Goal: Transaction & Acquisition: Obtain resource

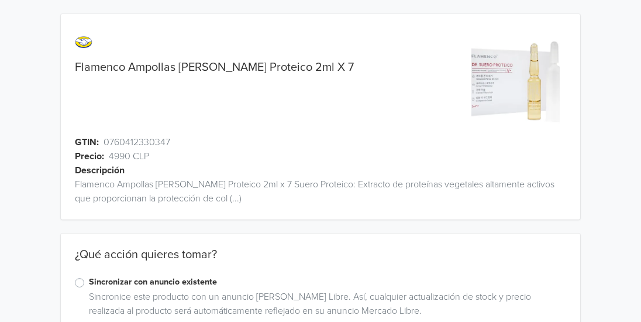
scroll to position [75, 0]
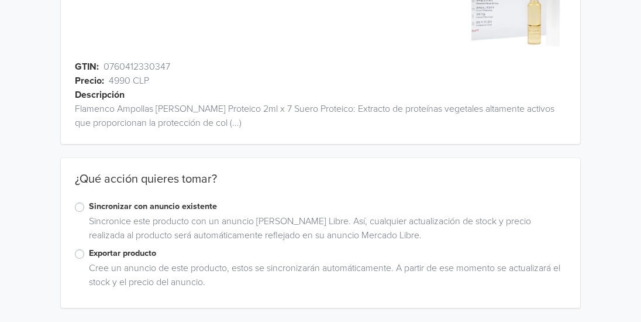
click at [89, 254] on label "Exportar producto" at bounding box center [327, 253] width 477 height 13
click at [0, 0] on input "Exportar producto" at bounding box center [0, 0] width 0 height 0
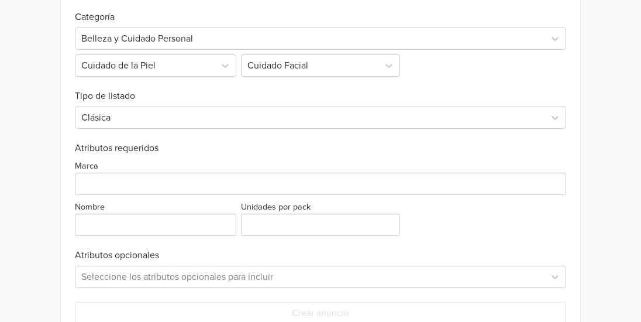
scroll to position [506, 0]
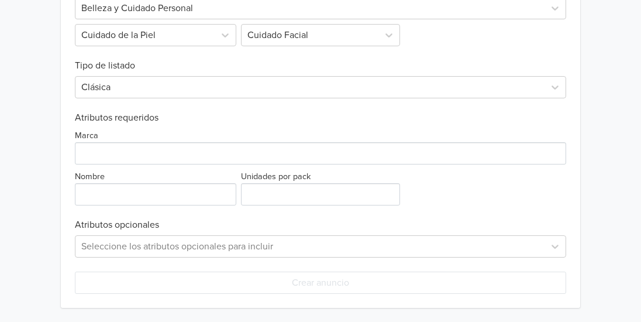
click at [149, 134] on div "Marca" at bounding box center [320, 146] width 491 height 36
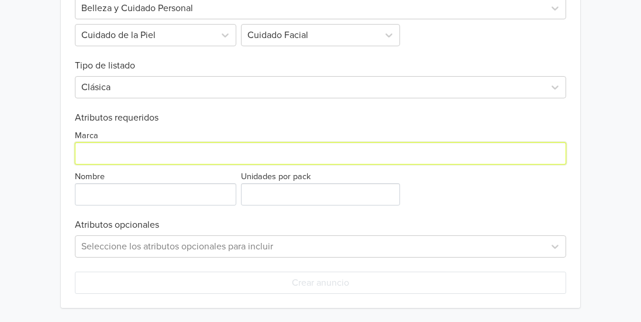
click at [156, 164] on input "Marca" at bounding box center [320, 153] width 491 height 22
type input "Flamenco"
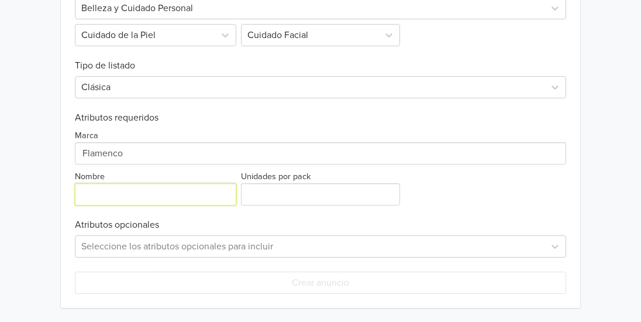
click at [153, 192] on input "Nombre" at bounding box center [155, 194] width 161 height 22
type input "Suero Proteico"
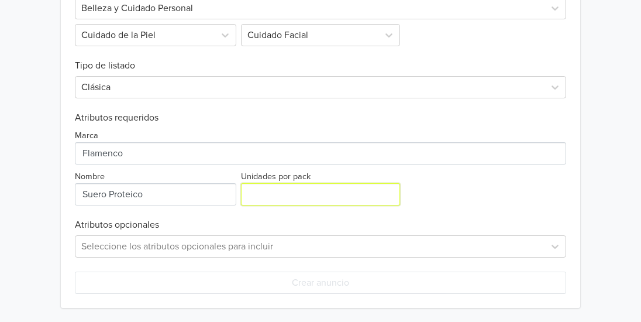
click at [263, 194] on input "Unidades por pack" at bounding box center [320, 194] width 159 height 22
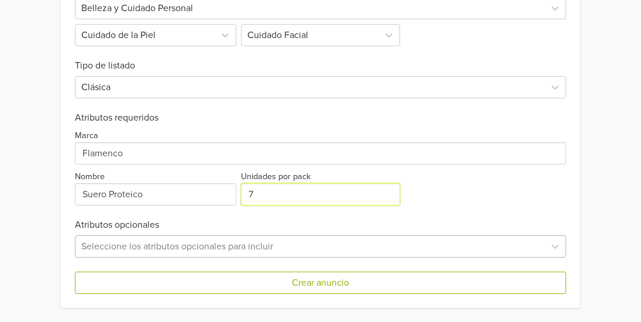
type input "7"
click at [171, 246] on div "Seleccione los atributos opcionales para incluir" at bounding box center [320, 246] width 491 height 22
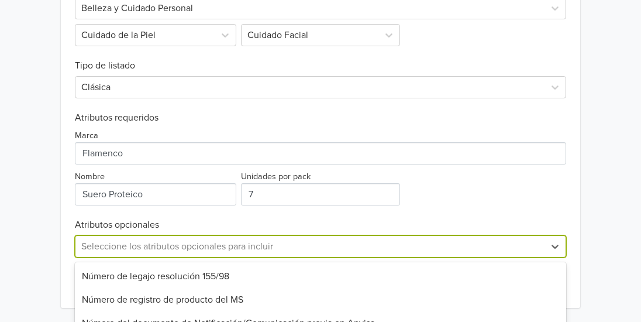
scroll to position [622, 0]
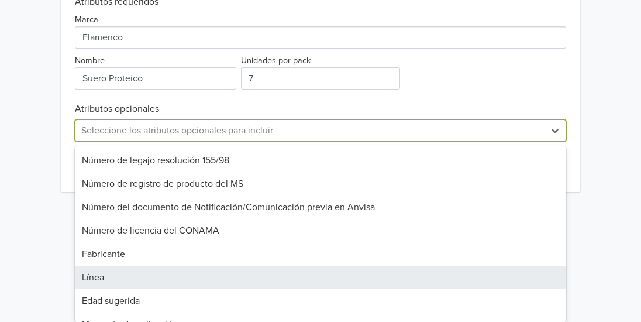
click at [174, 276] on div "Línea" at bounding box center [320, 276] width 491 height 23
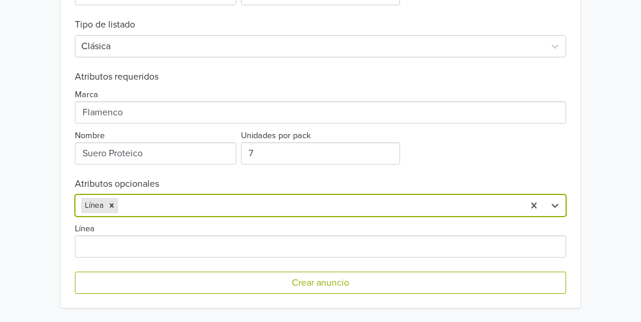
scroll to position [547, 0]
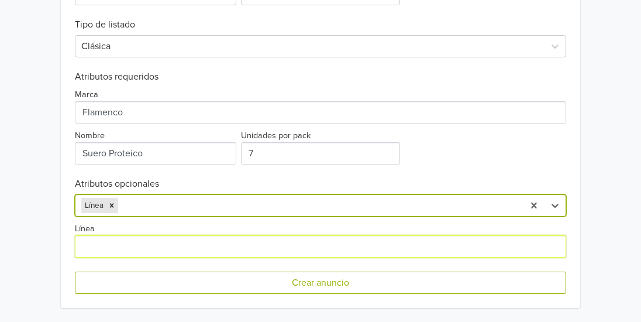
click at [127, 257] on input "Línea" at bounding box center [320, 246] width 491 height 22
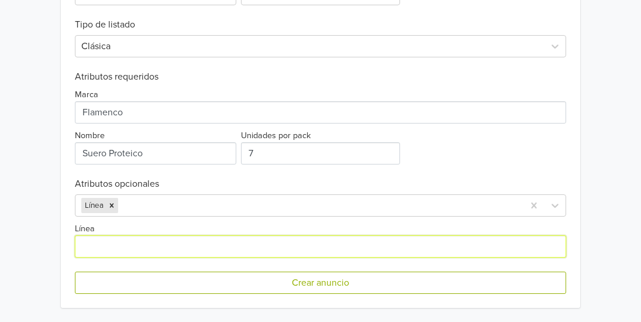
type input "Antiedad,"
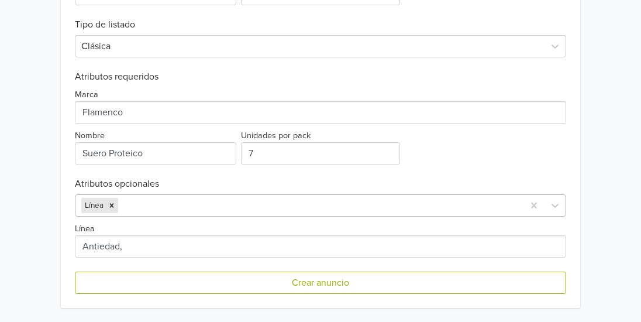
click at [165, 203] on div at bounding box center [318, 205] width 397 height 16
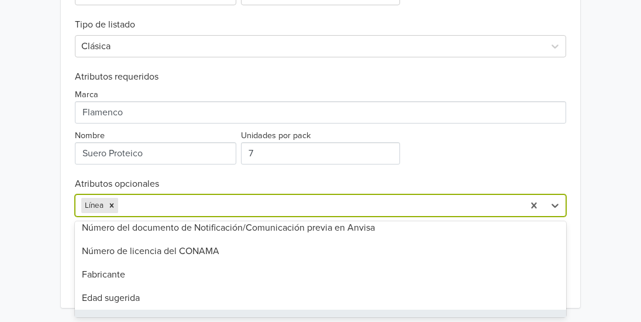
scroll to position [78, 0]
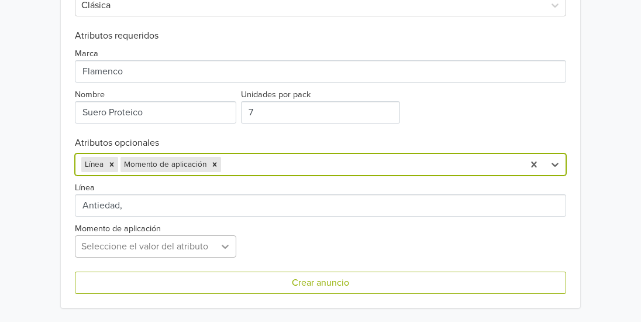
click at [217, 257] on div "Seleccione el valor del atributo" at bounding box center [155, 246] width 161 height 22
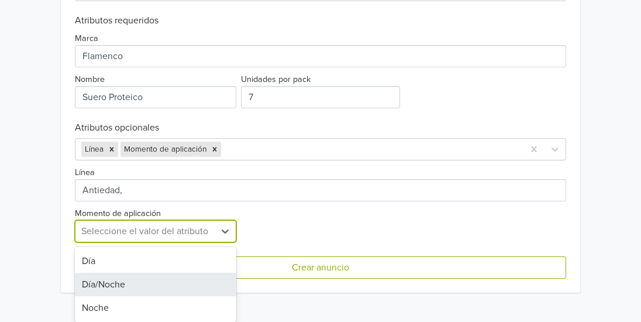
click at [217, 287] on div "Día/Noche" at bounding box center [155, 283] width 161 height 23
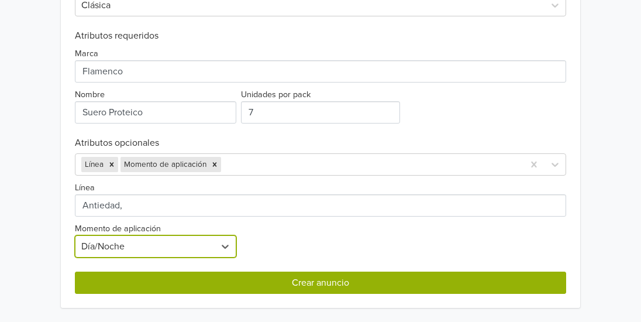
scroll to position [588, 0]
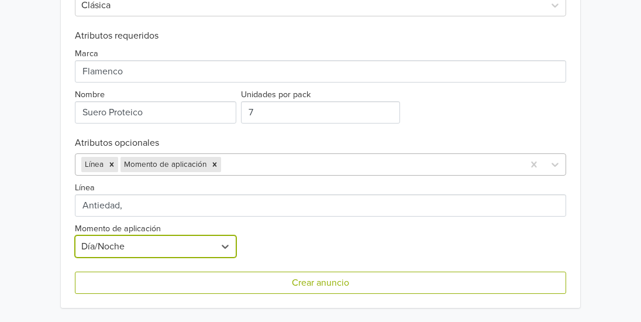
click at [266, 160] on div at bounding box center [370, 164] width 294 height 16
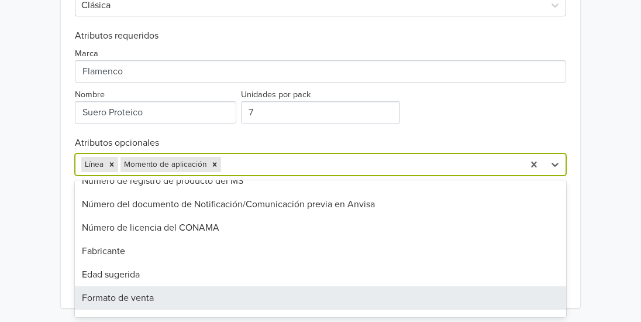
scroll to position [60, 0]
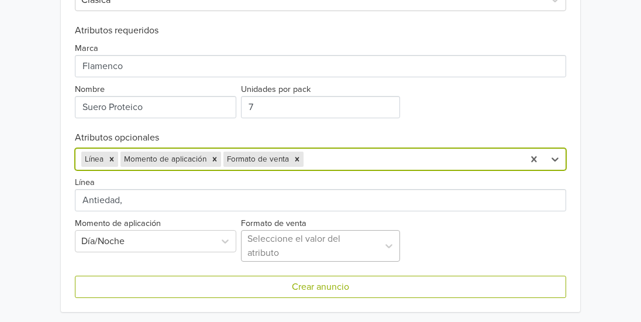
click at [292, 243] on div at bounding box center [309, 245] width 125 height 16
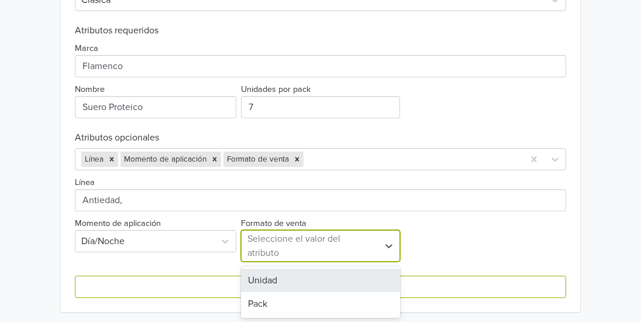
scroll to position [594, 0]
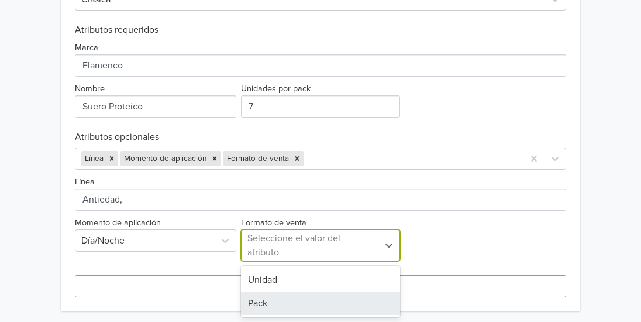
click at [309, 308] on div "Pack" at bounding box center [320, 302] width 159 height 23
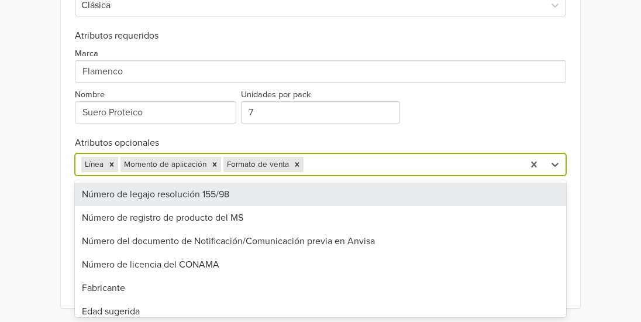
click at [353, 158] on div at bounding box center [412, 164] width 212 height 16
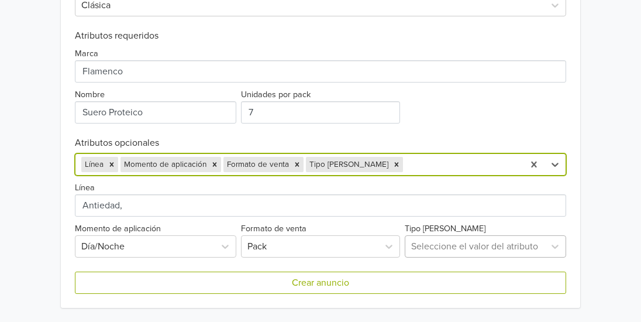
scroll to position [703, 0]
click at [444, 246] on div "Seleccione el valor del atributo" at bounding box center [485, 246] width 161 height 22
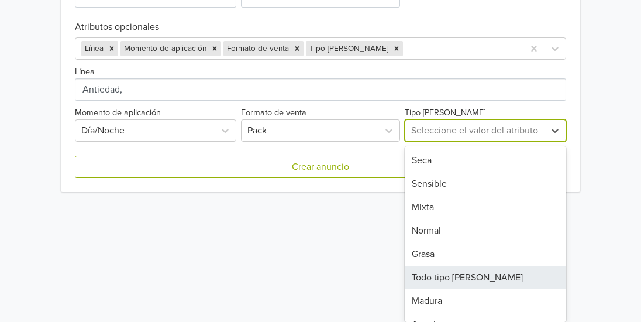
click at [491, 278] on div "Todo tipo [PERSON_NAME]" at bounding box center [485, 276] width 161 height 23
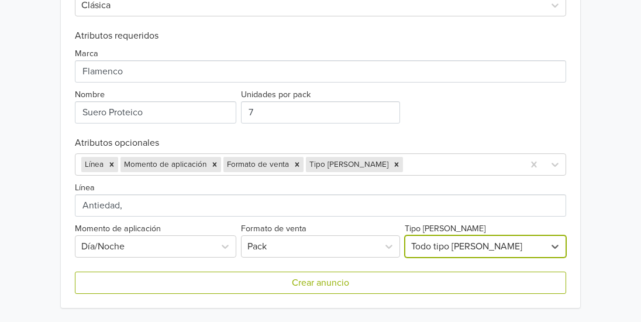
scroll to position [588, 0]
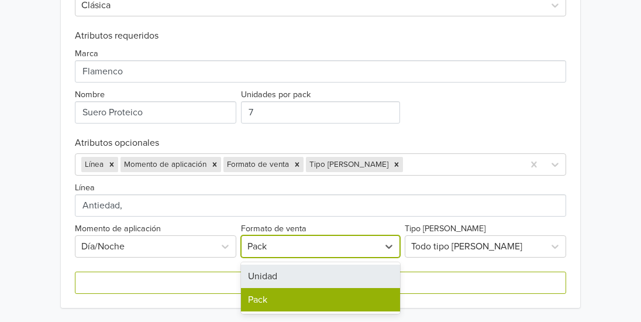
click at [376, 244] on div "Pack" at bounding box center [310, 246] width 137 height 21
click at [360, 276] on div "Unidad" at bounding box center [320, 275] width 159 height 23
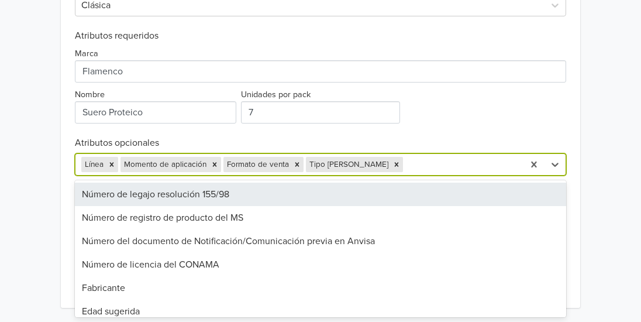
click at [461, 168] on div at bounding box center [461, 164] width 112 height 16
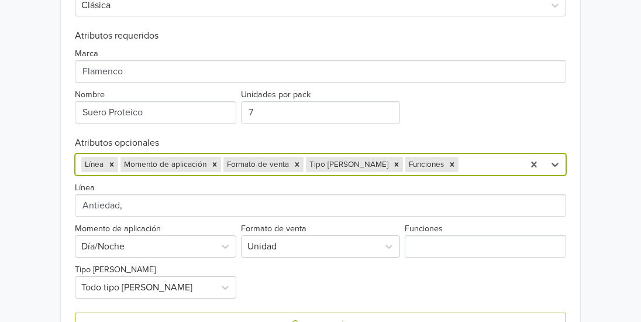
scroll to position [629, 0]
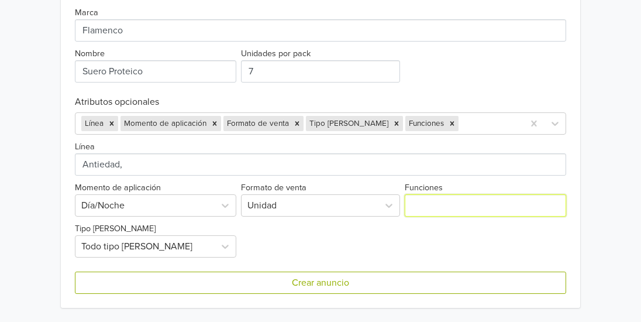
click at [449, 203] on input "Funciones" at bounding box center [485, 205] width 161 height 22
click at [434, 212] on input "Funciones" at bounding box center [485, 205] width 161 height 22
paste input "Suero proteico derivado de extracto de proteínas vegetales altamente activas, p…"
click at [296, 125] on icon "Remove Formato de venta" at bounding box center [297, 124] width 4 height 4
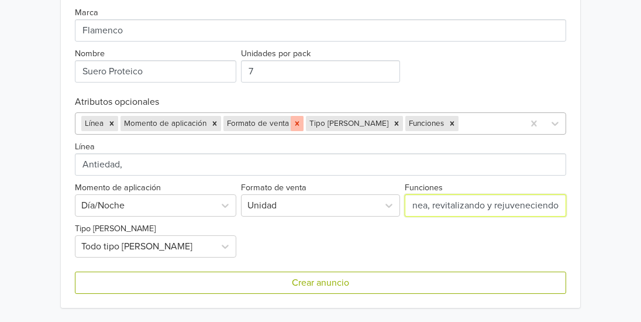
type input "Suero proteico derivado de extracto de proteínas vegetales altamente activas, p…"
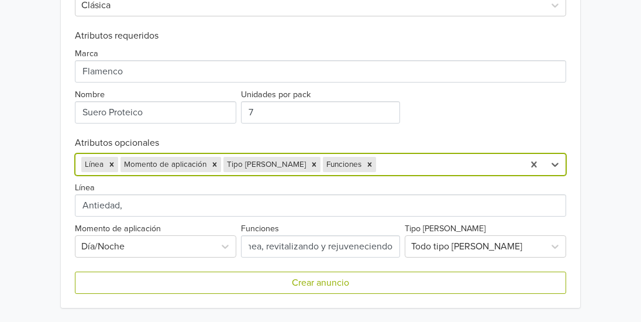
scroll to position [0, 0]
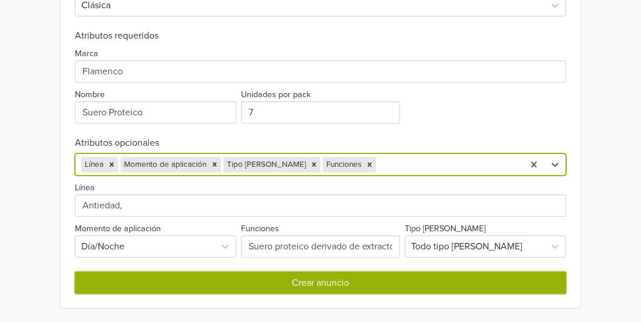
click at [499, 288] on button "Crear anuncio" at bounding box center [320, 282] width 491 height 22
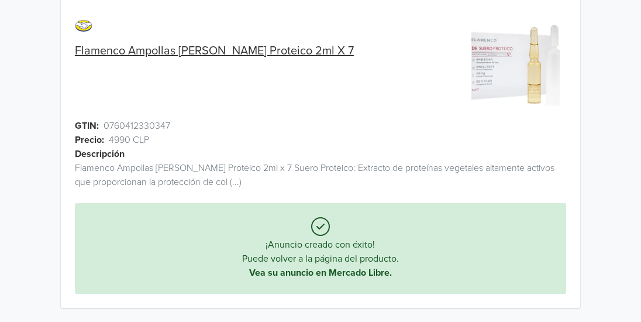
scroll to position [16, 0]
click at [224, 48] on link "Flamenco Ampollas [PERSON_NAME] Proteico 2ml X 7" at bounding box center [214, 51] width 279 height 14
